Goal: Information Seeking & Learning: Learn about a topic

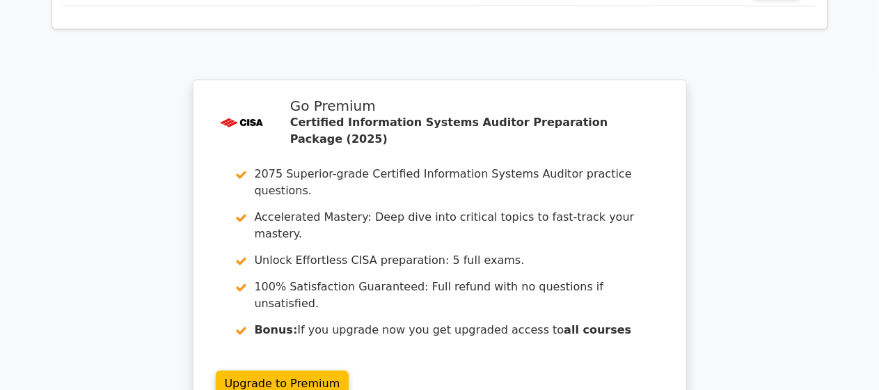
scroll to position [2048, 0]
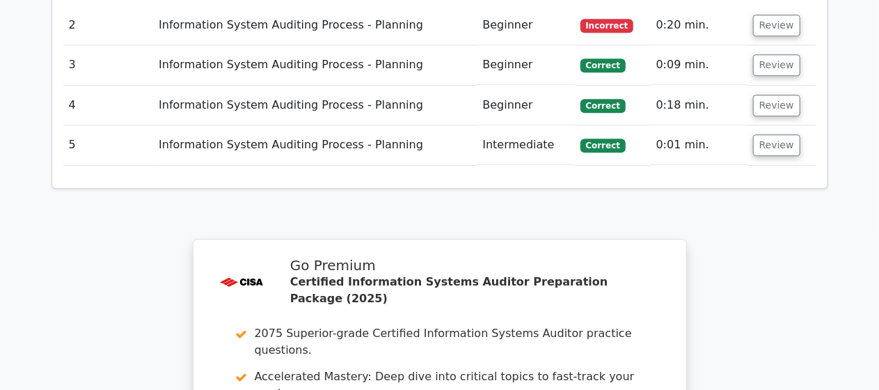
scroll to position [1887, 0]
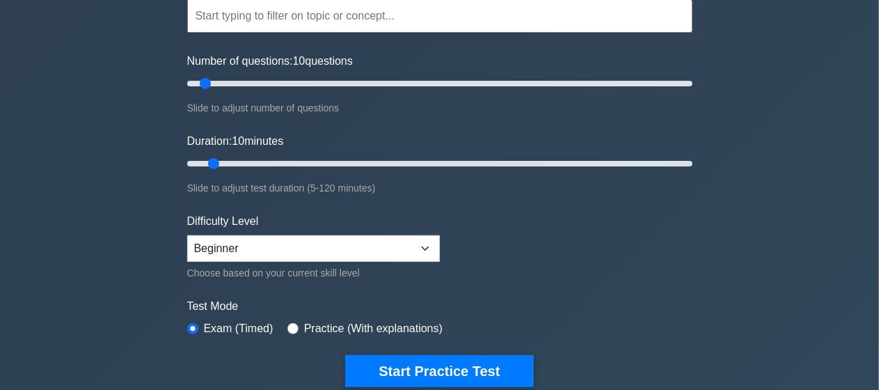
scroll to position [142, 0]
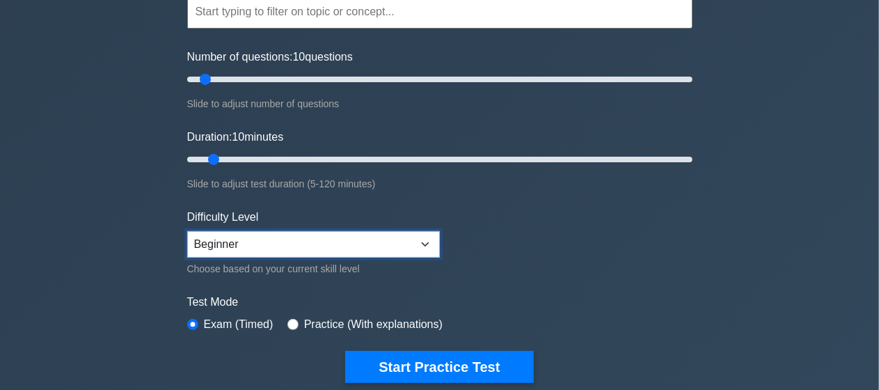
click at [419, 251] on select "Beginner Intermediate Expert" at bounding box center [313, 244] width 253 height 26
select select "intermediate"
click at [187, 231] on select "Beginner Intermediate Expert" at bounding box center [313, 244] width 253 height 26
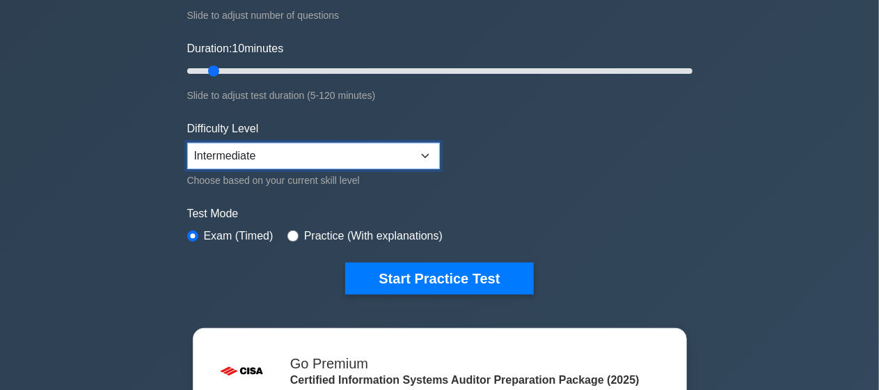
scroll to position [234, 0]
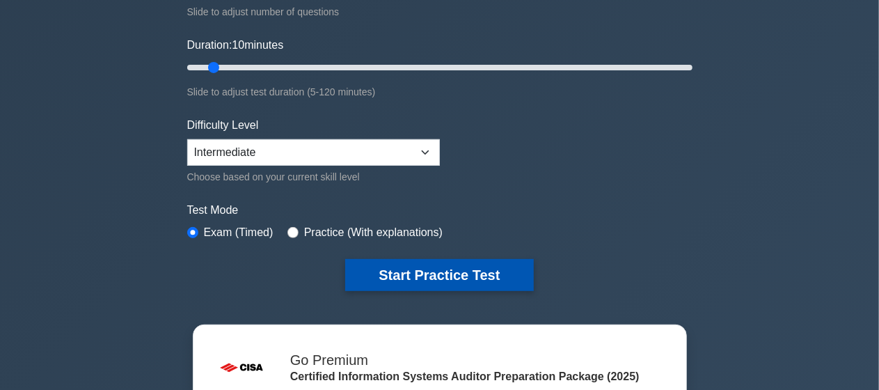
click at [478, 281] on button "Start Practice Test" at bounding box center [439, 275] width 188 height 32
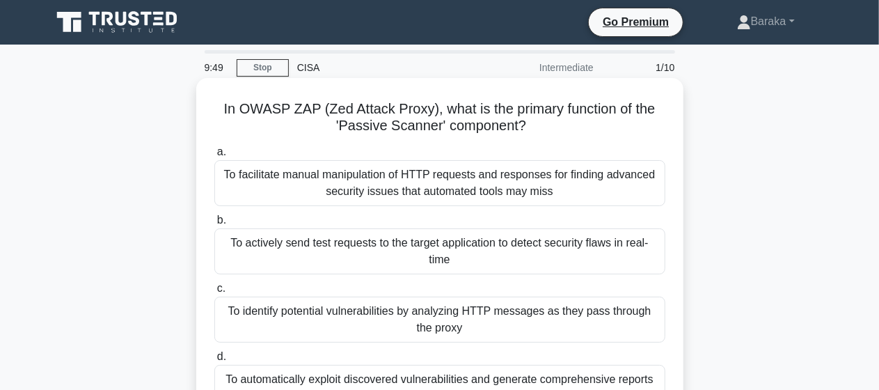
click at [526, 250] on div "To actively send test requests to the target application to detect security fla…" at bounding box center [439, 251] width 451 height 46
click at [214, 225] on input "b. To actively send test requests to the target application to detect security …" at bounding box center [214, 220] width 0 height 9
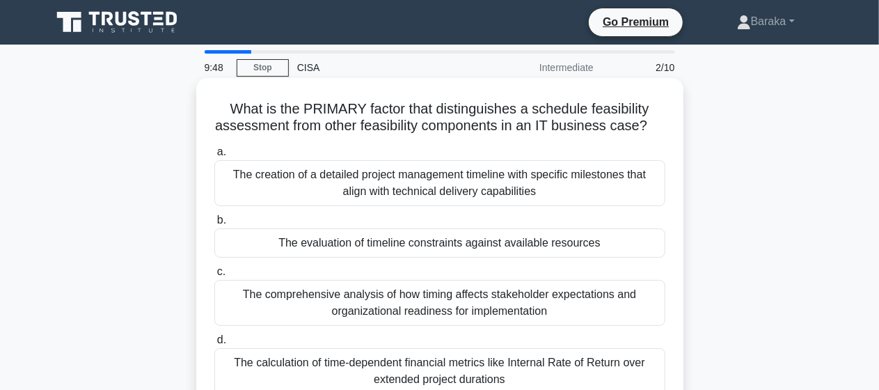
click at [514, 198] on div "The creation of a detailed project management timeline with specific milestones…" at bounding box center [439, 183] width 451 height 46
click at [214, 157] on input "a. The creation of a detailed project management timeline with specific milesto…" at bounding box center [214, 152] width 0 height 9
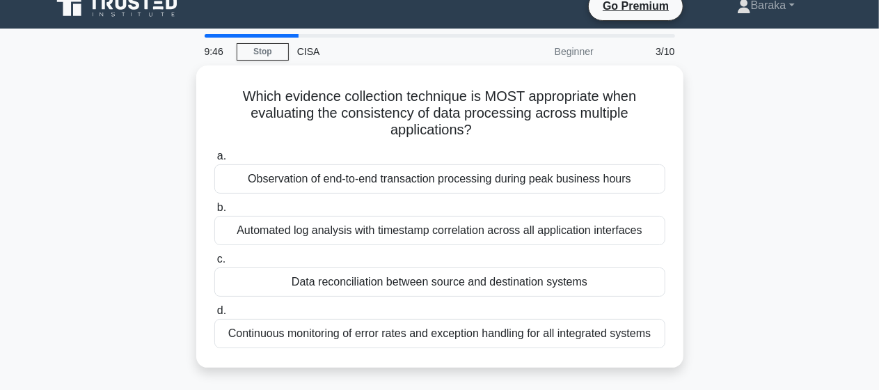
scroll to position [1, 0]
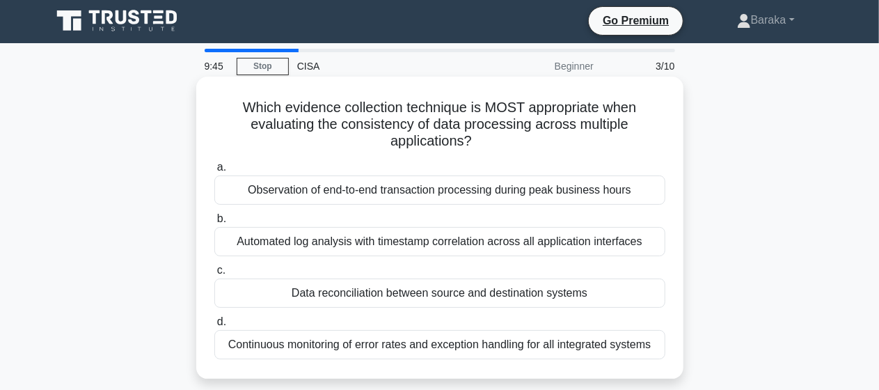
click at [527, 194] on div "Observation of end-to-end transaction processing during peak business hours" at bounding box center [439, 189] width 451 height 29
click at [214, 172] on input "a. Observation of end-to-end transaction processing during peak business hours" at bounding box center [214, 167] width 0 height 9
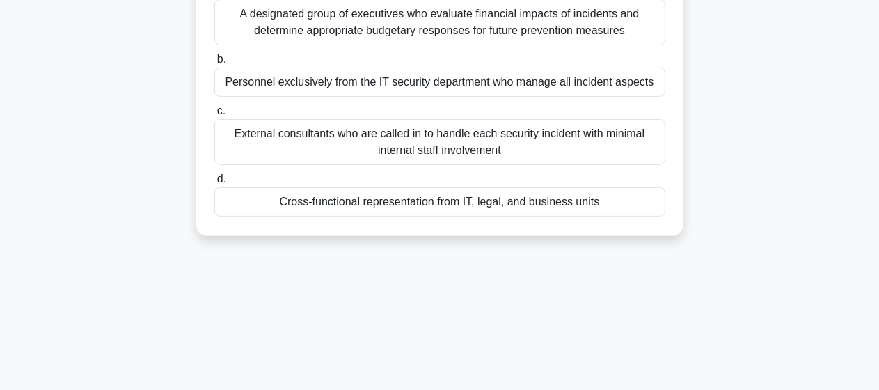
scroll to position [104, 0]
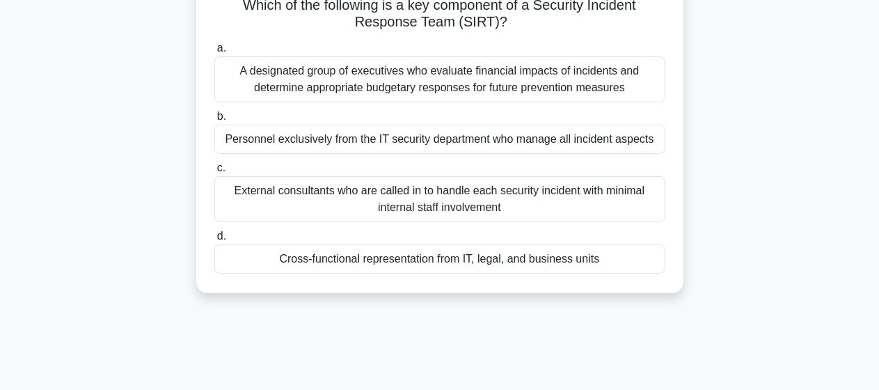
click at [508, 203] on div "External consultants who are called in to handle each security incident with mi…" at bounding box center [439, 199] width 451 height 46
click at [214, 173] on input "c. External consultants who are called in to handle each security incident with…" at bounding box center [214, 168] width 0 height 9
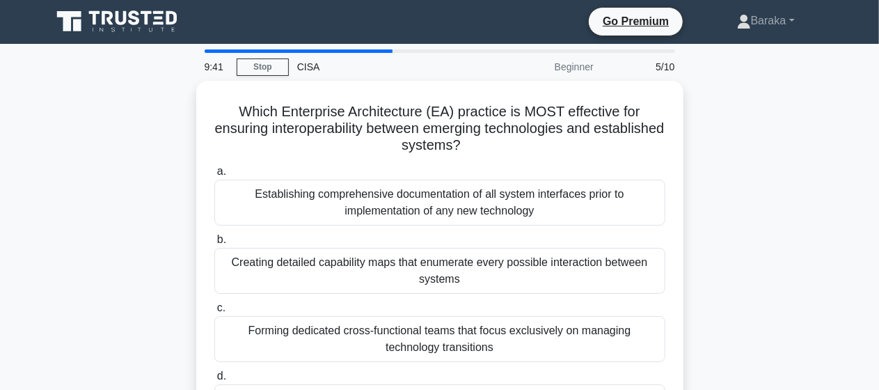
scroll to position [0, 0]
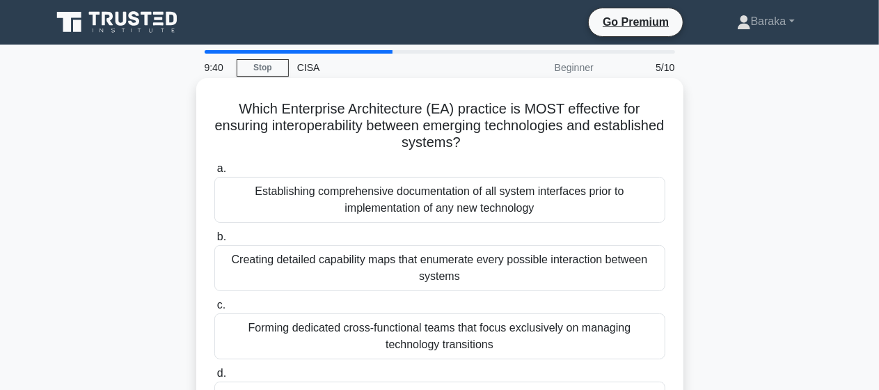
click at [508, 199] on div "Establishing comprehensive documentation of all system interfaces prior to impl…" at bounding box center [439, 200] width 451 height 46
click at [214, 173] on input "a. Establishing comprehensive documentation of all system interfaces prior to i…" at bounding box center [214, 168] width 0 height 9
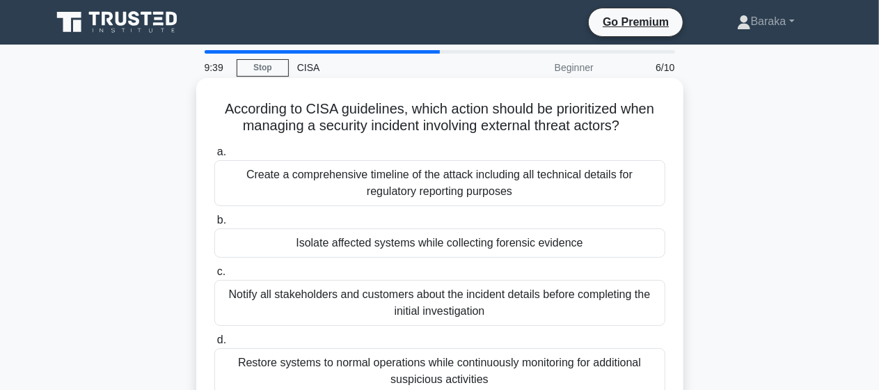
click at [468, 246] on div "Isolate affected systems while collecting forensic evidence" at bounding box center [439, 242] width 451 height 29
click at [214, 225] on input "b. Isolate affected systems while collecting forensic evidence" at bounding box center [214, 220] width 0 height 9
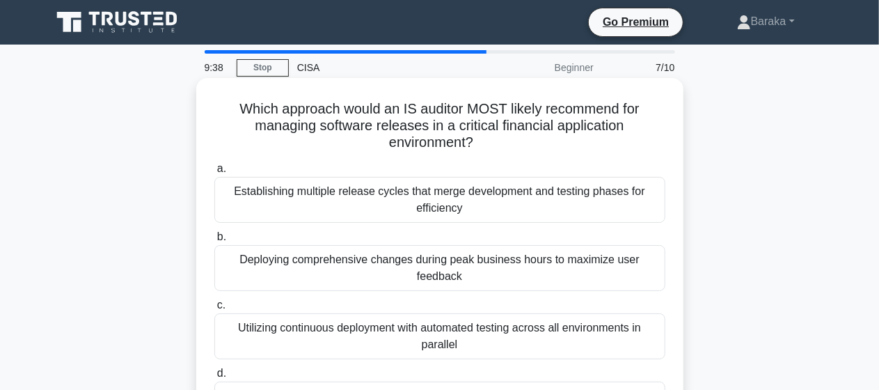
click at [473, 277] on div "Deploying comprehensive changes during peak business hours to maximize user fee…" at bounding box center [439, 268] width 451 height 46
click at [214, 241] on input "b. Deploying comprehensive changes during peak business hours to maximize user …" at bounding box center [214, 236] width 0 height 9
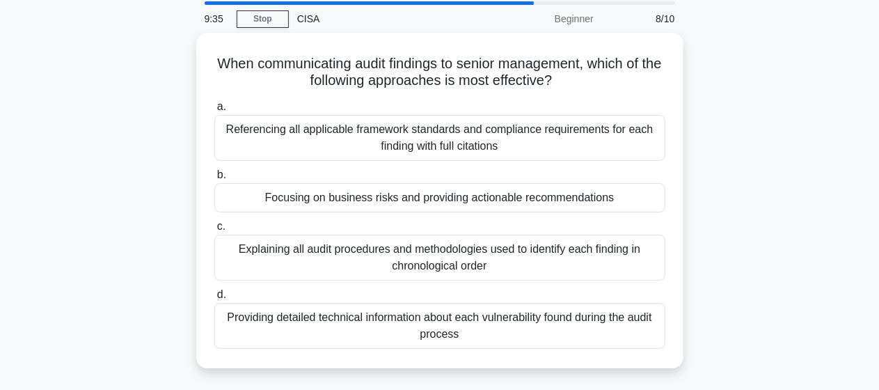
scroll to position [51, 0]
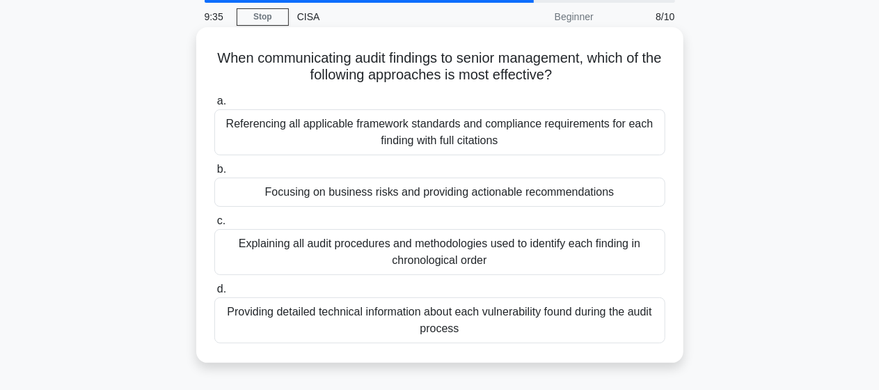
click at [480, 253] on div "Explaining all audit procedures and methodologies used to identify each finding…" at bounding box center [439, 252] width 451 height 46
click at [214, 225] on input "c. Explaining all audit procedures and methodologies used to identify each find…" at bounding box center [214, 220] width 0 height 9
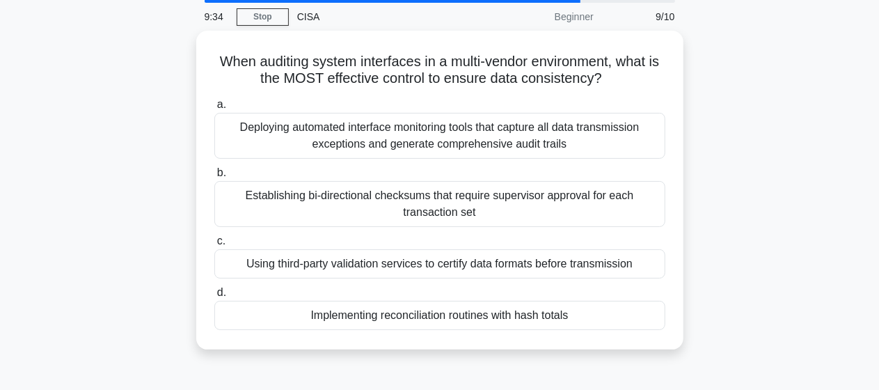
scroll to position [0, 0]
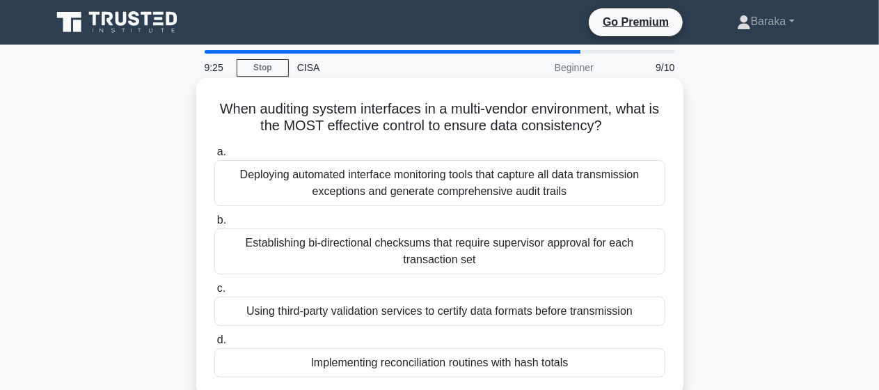
click at [515, 199] on div "Deploying automated interface monitoring tools that capture all data transmissi…" at bounding box center [439, 183] width 451 height 46
click at [214, 157] on input "a. Deploying automated interface monitoring tools that capture all data transmi…" at bounding box center [214, 152] width 0 height 9
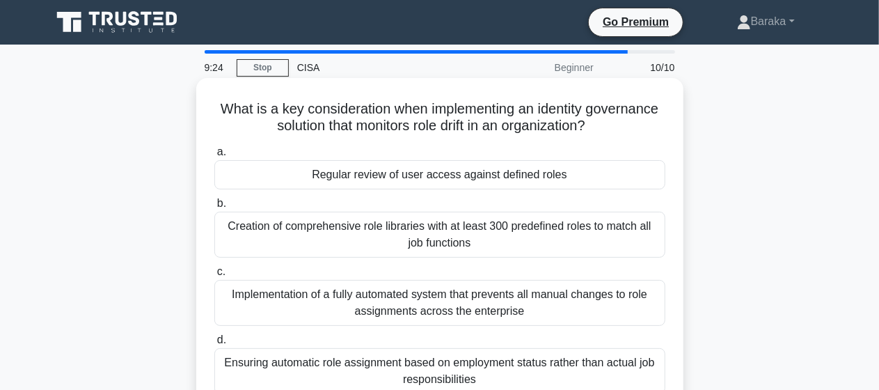
click at [464, 240] on div "Creation of comprehensive role libraries with at least 300 predefined roles to …" at bounding box center [439, 235] width 451 height 46
click at [214, 208] on input "b. Creation of comprehensive role libraries with at least 300 predefined roles …" at bounding box center [214, 203] width 0 height 9
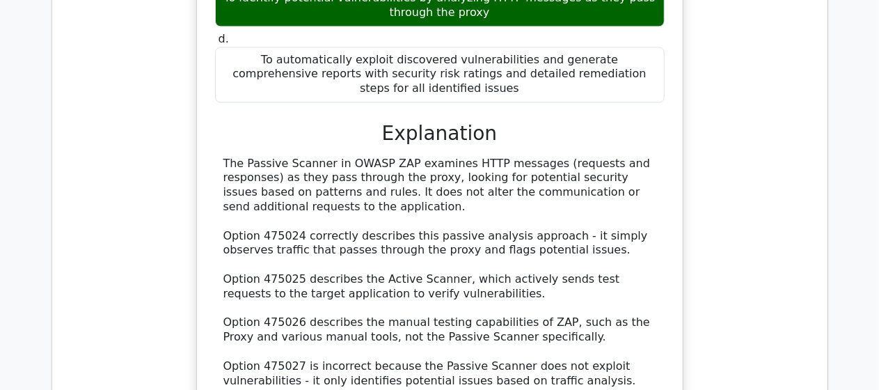
scroll to position [1472, 0]
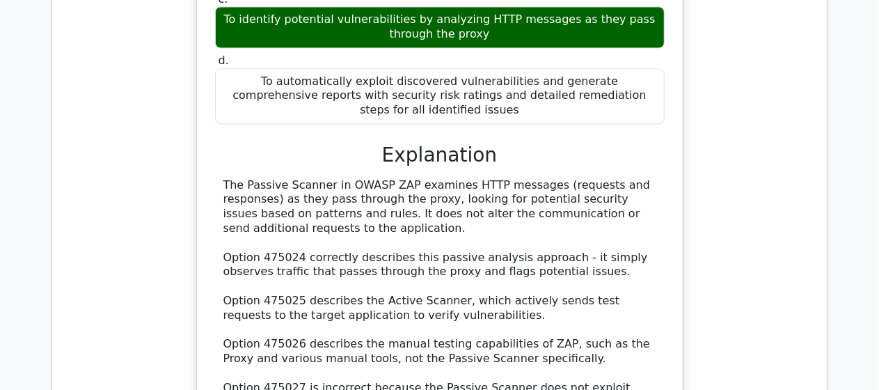
click at [807, 214] on div "In OWASP ZAP (Zed Attack Proxy), what is the primary function of the 'Passive S…" at bounding box center [439, 143] width 753 height 679
